Goal: Obtain resource: Obtain resource

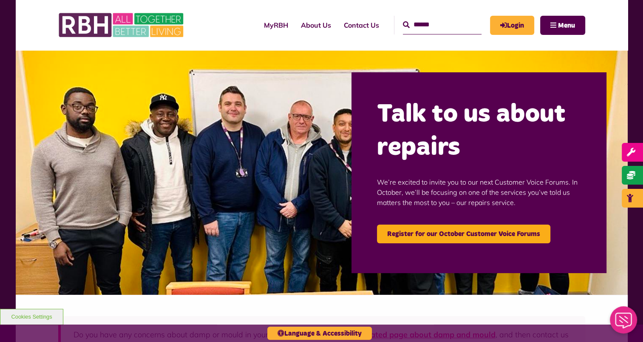
click at [403, 23] on input "Search" at bounding box center [442, 25] width 79 height 18
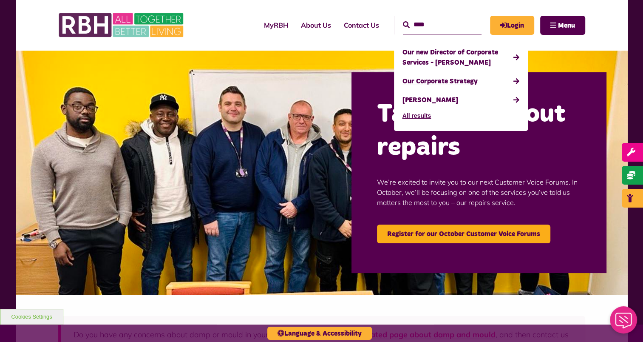
type input "****"
click at [427, 83] on link "Our Corporate Strategy" at bounding box center [460, 81] width 117 height 19
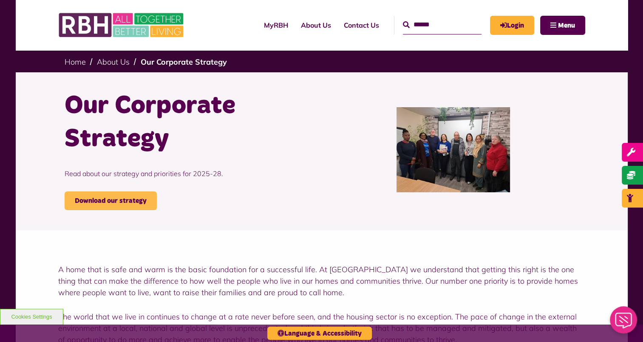
click at [116, 195] on link "Download our strategy" at bounding box center [111, 200] width 92 height 19
